Goal: Task Accomplishment & Management: Manage account settings

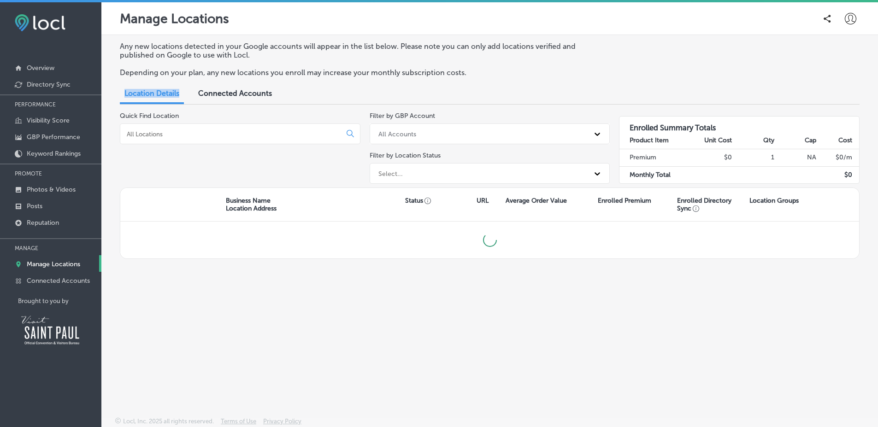
click at [243, 92] on div "Any new locations detected in your Google accounts will appear in the list belo…" at bounding box center [489, 204] width 777 height 339
click at [242, 93] on span "Connected Accounts" at bounding box center [235, 93] width 74 height 9
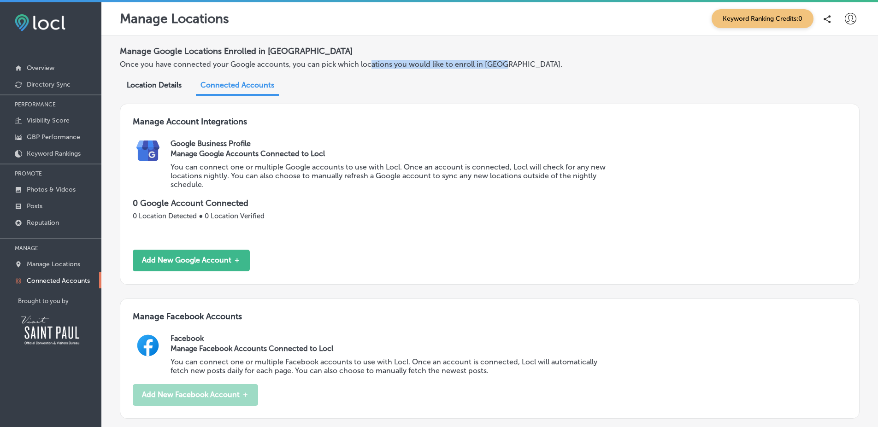
click at [386, 70] on div "Manage Google Locations Enrolled in [GEOGRAPHIC_DATA] Once you have connected y…" at bounding box center [490, 59] width 740 height 34
click at [417, 77] on div "Location Details Connected Accounts" at bounding box center [490, 86] width 740 height 20
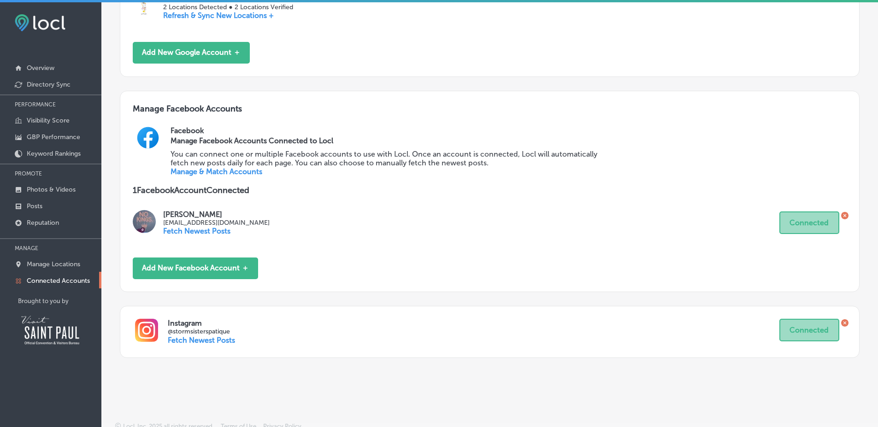
scroll to position [249, 0]
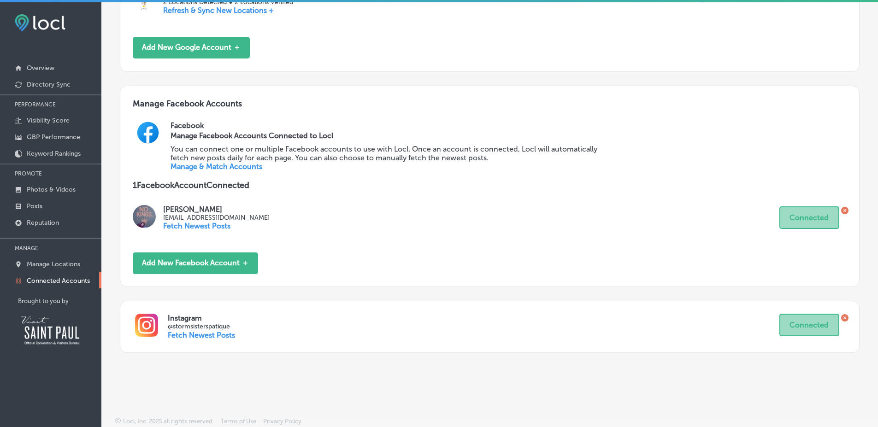
click at [237, 168] on link "Manage & Match Accounts" at bounding box center [217, 166] width 92 height 9
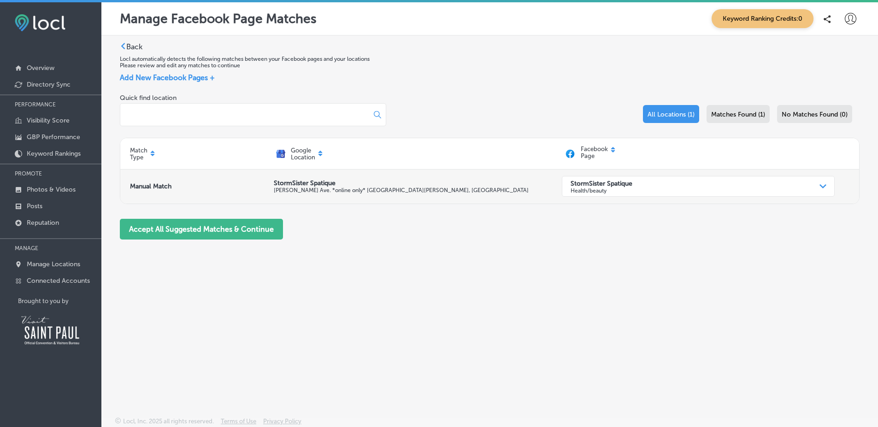
click at [600, 177] on div "StormSister Spatique Health/beauty Path Created with Sketch." at bounding box center [698, 186] width 273 height 21
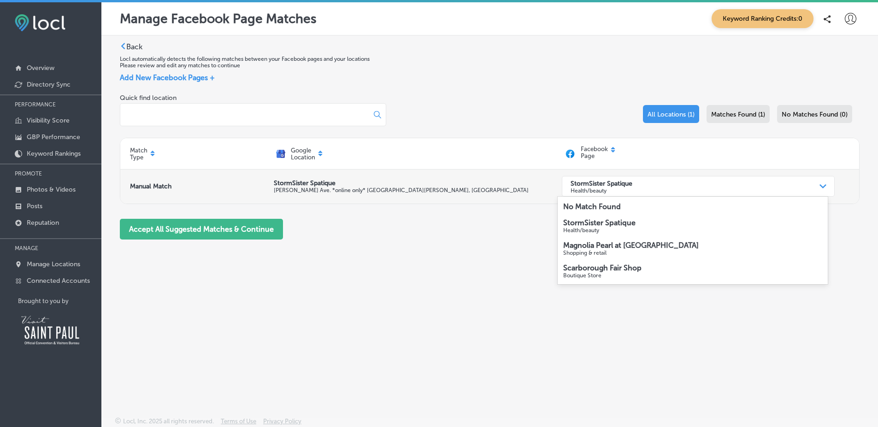
click at [600, 177] on div "StormSister Spatique Health/beauty Path Created with Sketch." at bounding box center [698, 186] width 273 height 21
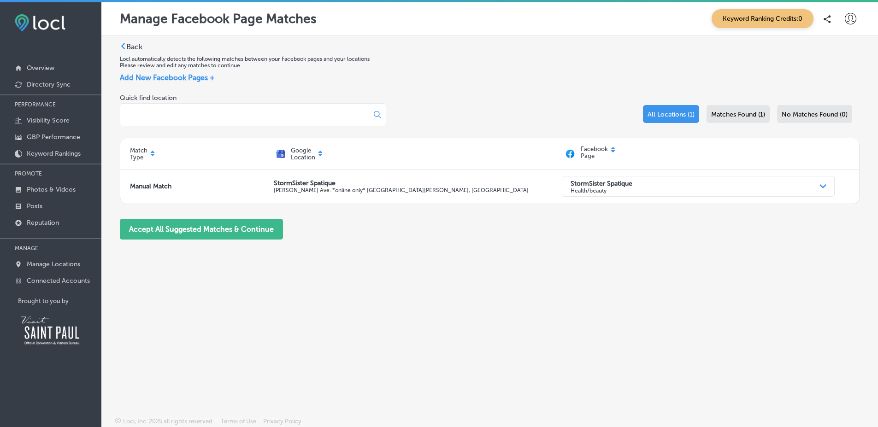
click at [754, 119] on div "Matches Found (1)" at bounding box center [738, 114] width 63 height 18
click at [830, 114] on span "No Matches Found (0)" at bounding box center [815, 115] width 66 height 8
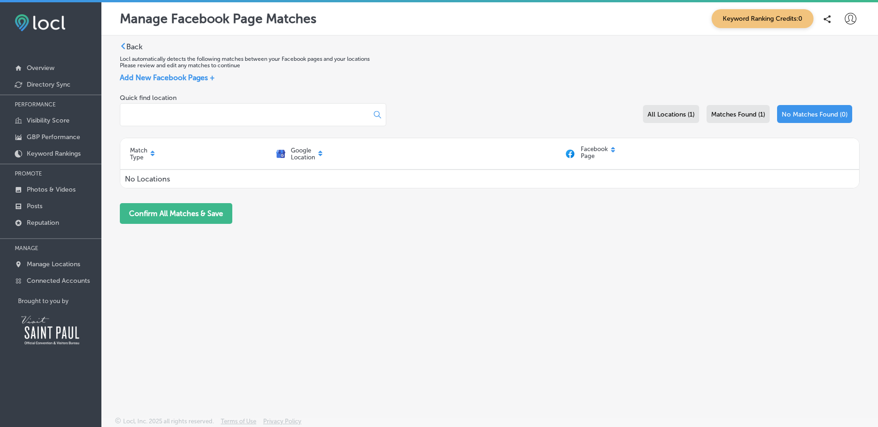
click at [136, 48] on label "Back" at bounding box center [134, 46] width 16 height 9
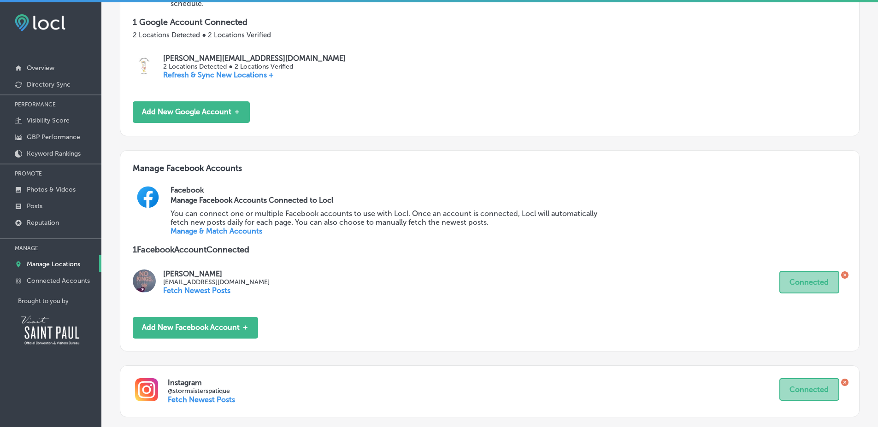
scroll to position [218, 0]
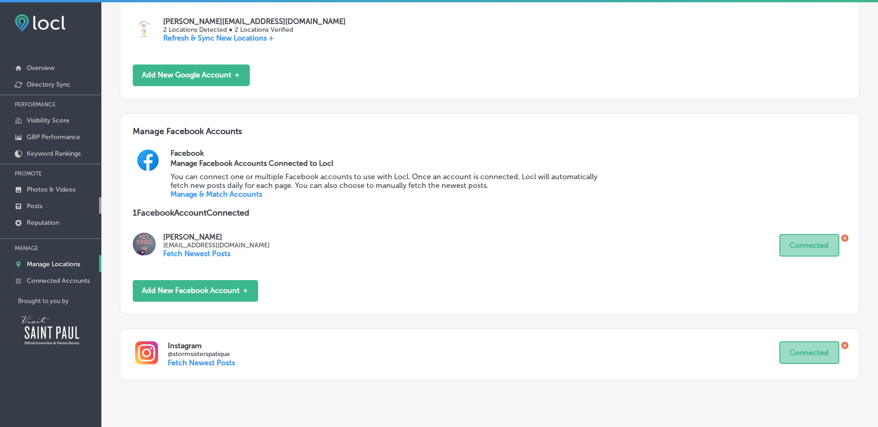
click at [82, 210] on link "Posts" at bounding box center [50, 205] width 101 height 17
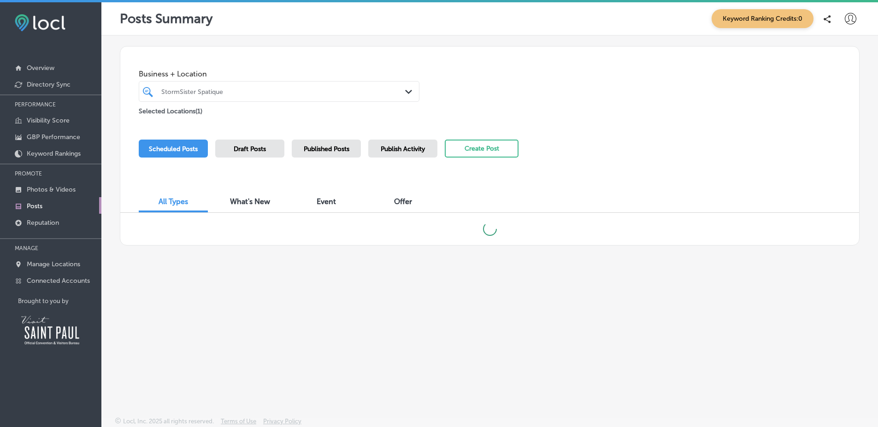
click at [579, 125] on div "Business + Location StormSister Spatique Path Created with Sketch. Selected Loc…" at bounding box center [490, 146] width 740 height 200
